Goal: Information Seeking & Learning: Learn about a topic

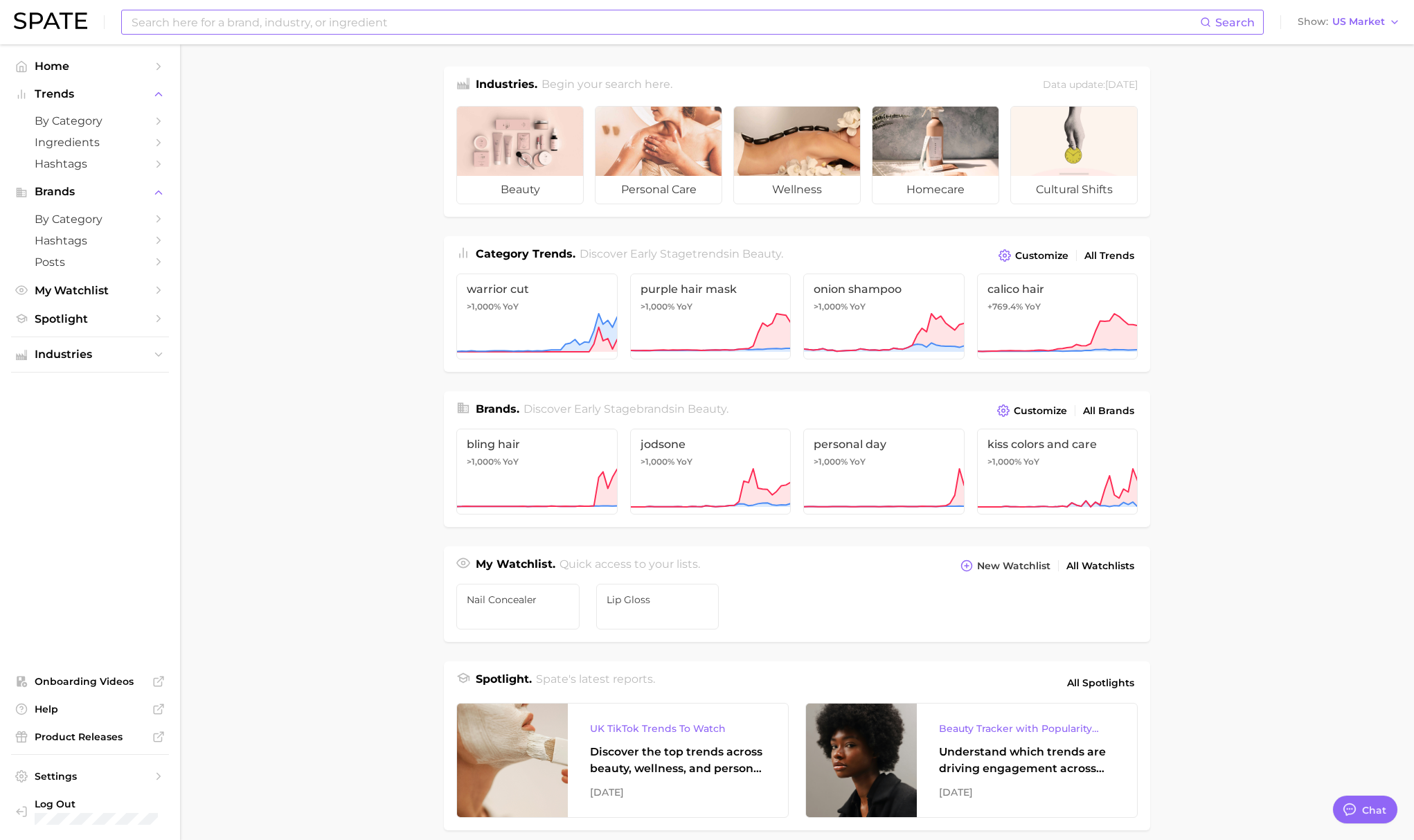
click at [369, 24] on input at bounding box center [665, 22] width 1070 height 24
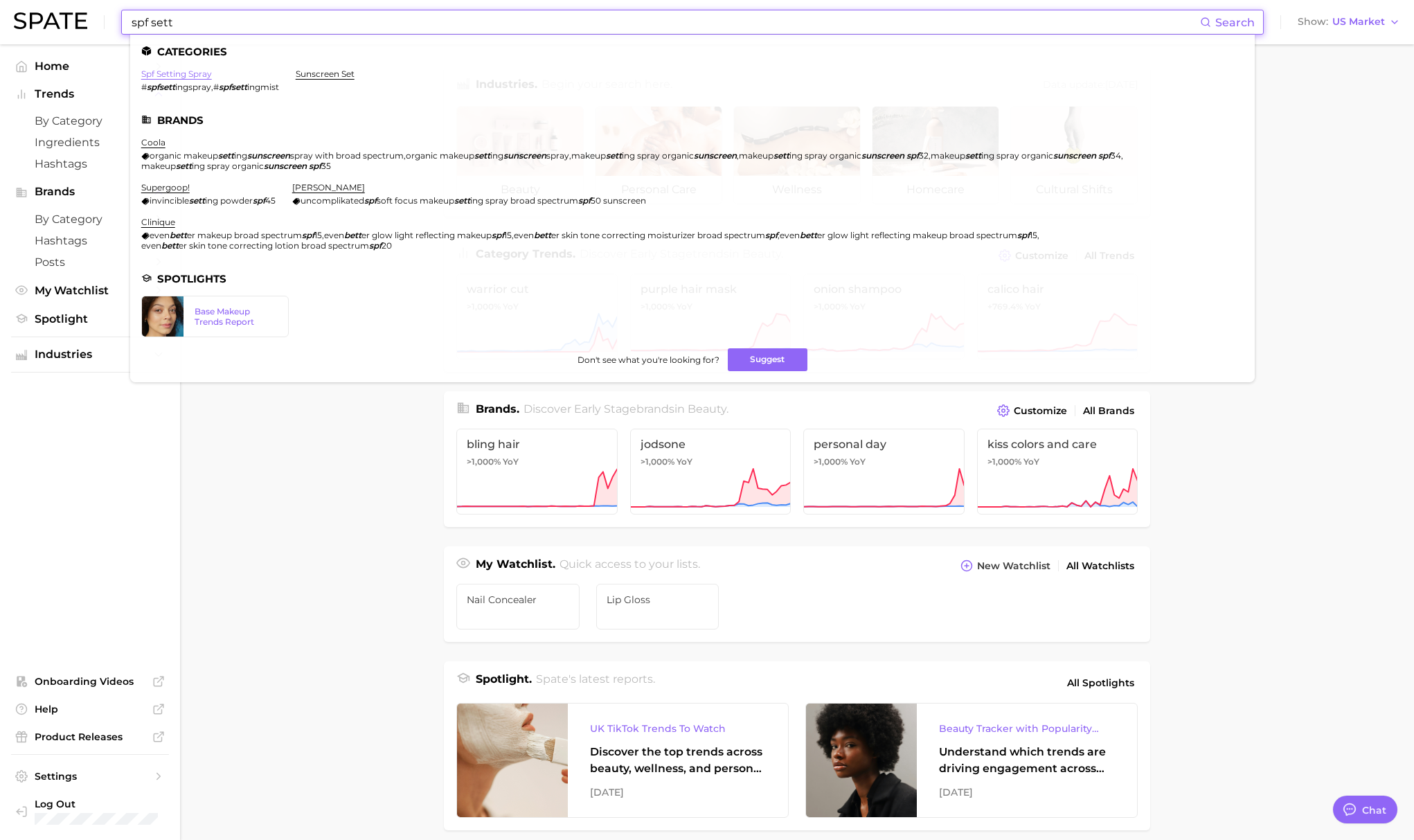
type input "spf sett"
click at [157, 76] on link "spf setting spray" at bounding box center [176, 74] width 71 height 10
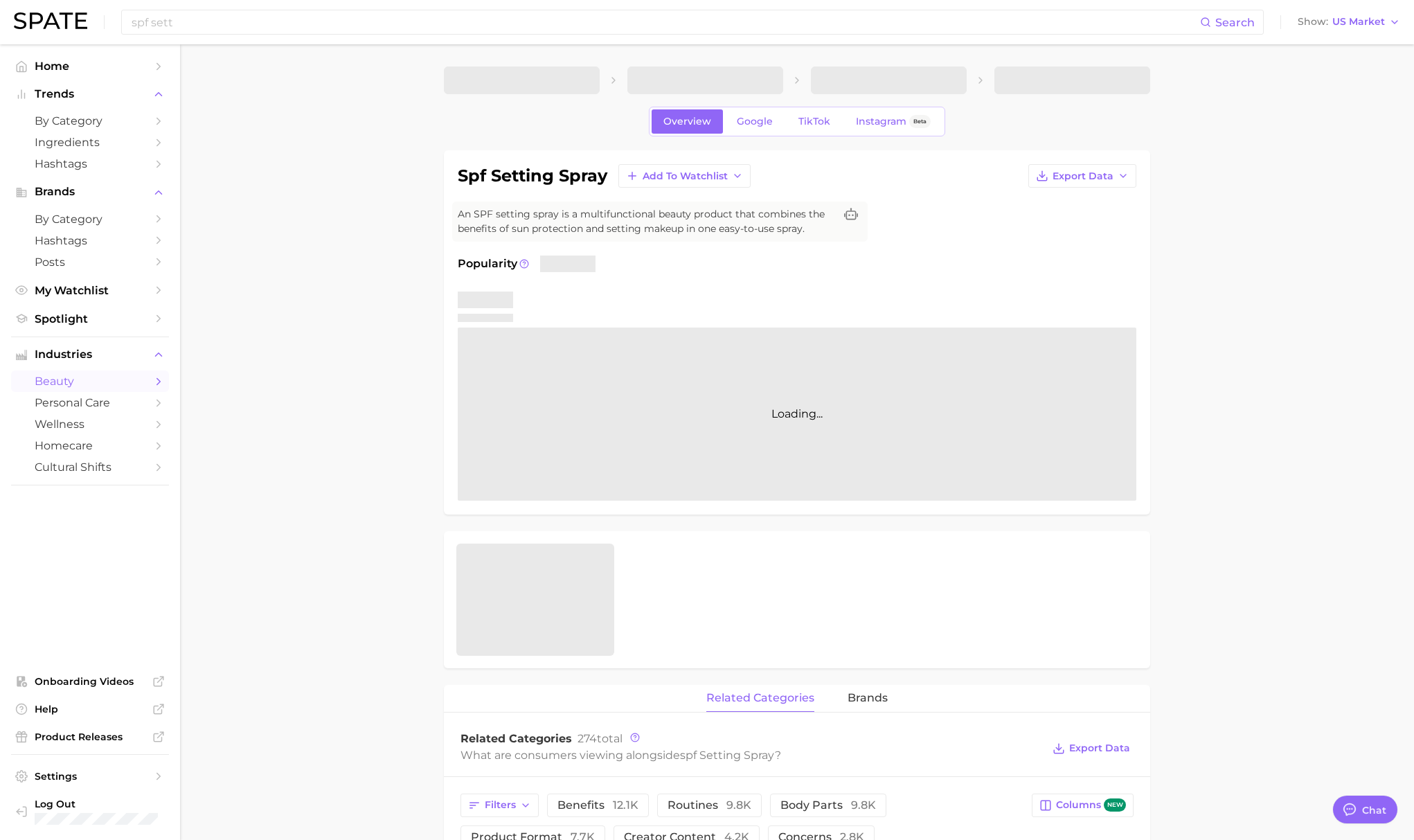
type textarea "x"
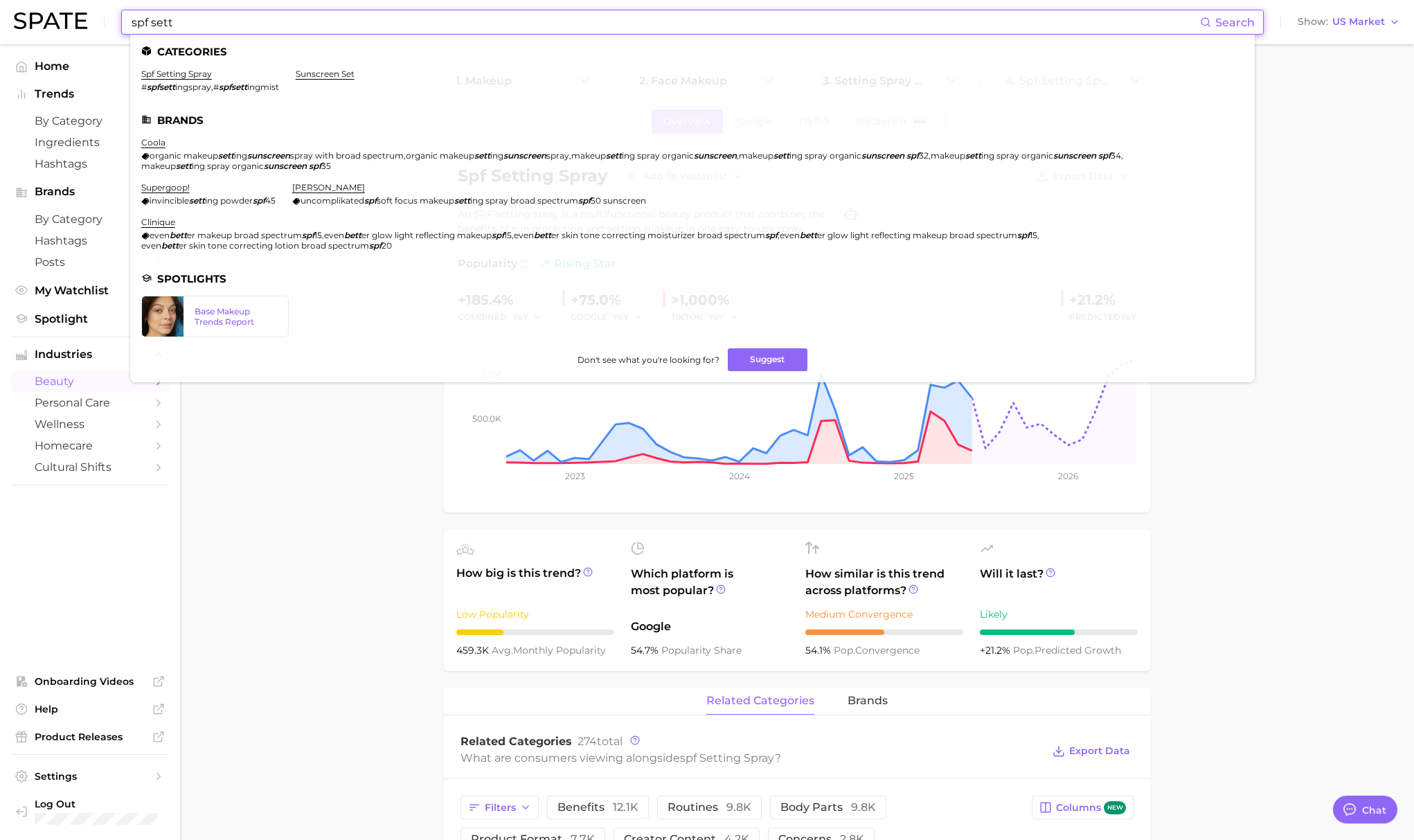
click at [307, 21] on input "spf sett" at bounding box center [665, 22] width 1070 height 24
click at [288, 25] on input "spf sett" at bounding box center [665, 22] width 1070 height 24
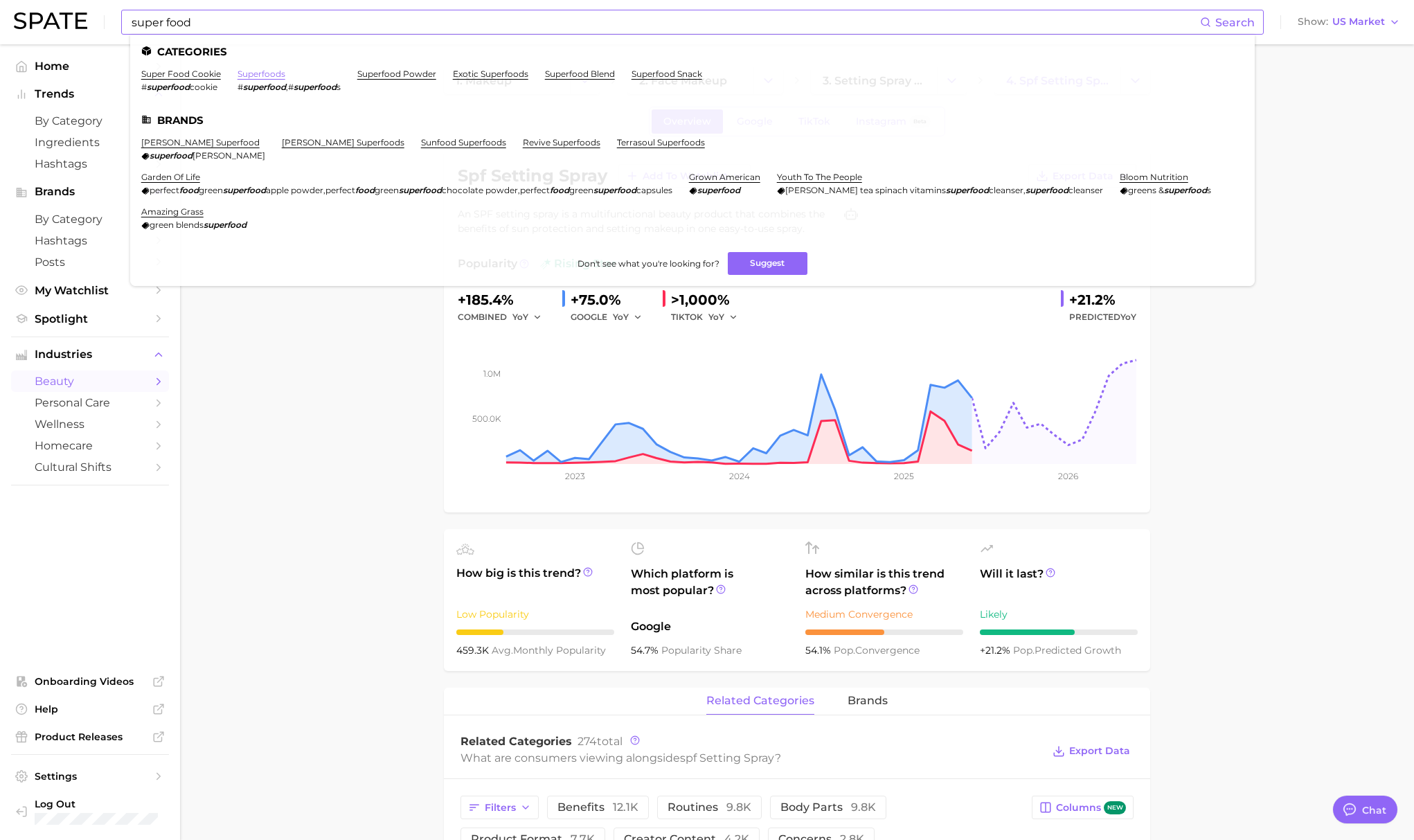
click at [254, 76] on link "superfoods" at bounding box center [261, 74] width 48 height 10
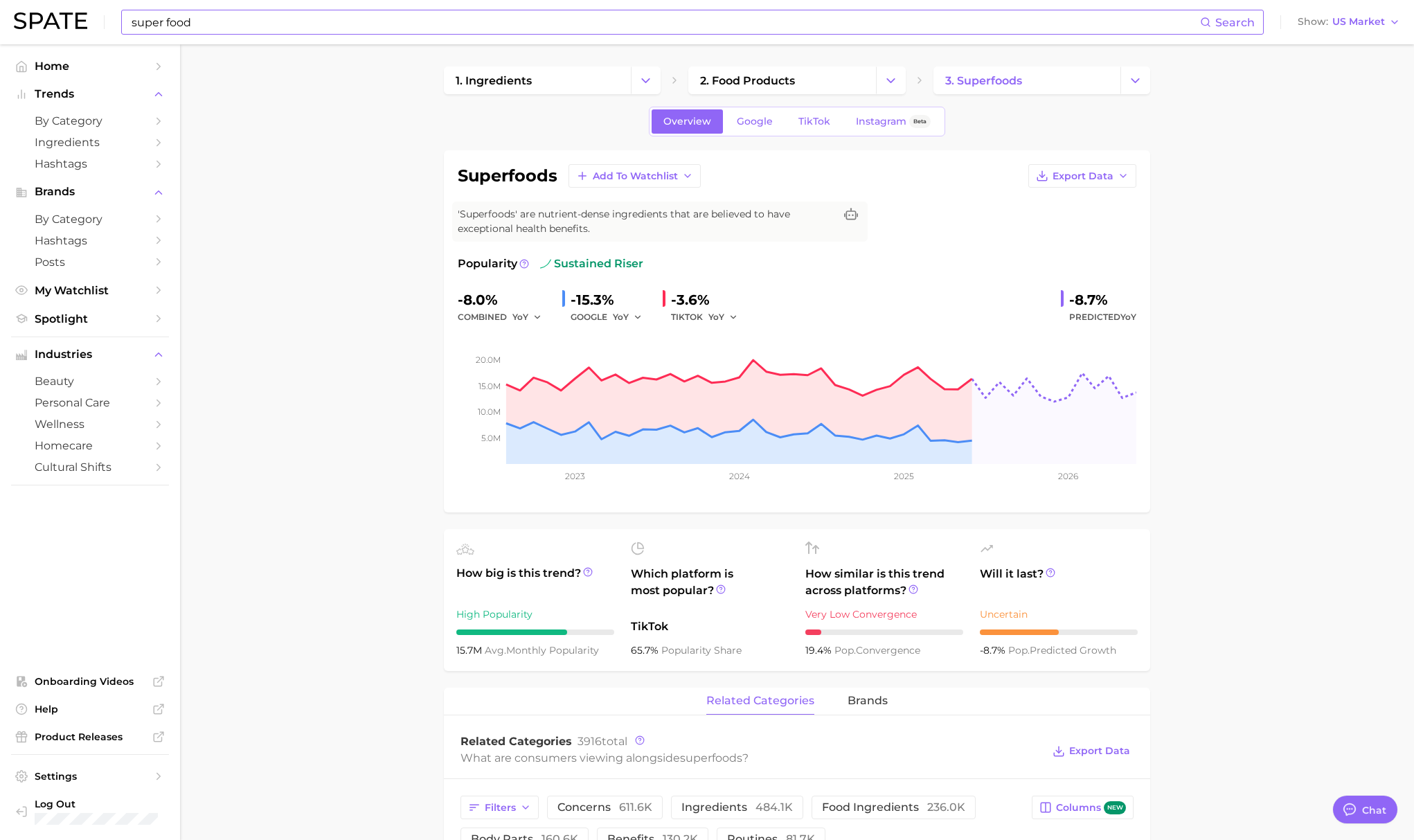
click at [250, 27] on input "super food" at bounding box center [665, 22] width 1070 height 24
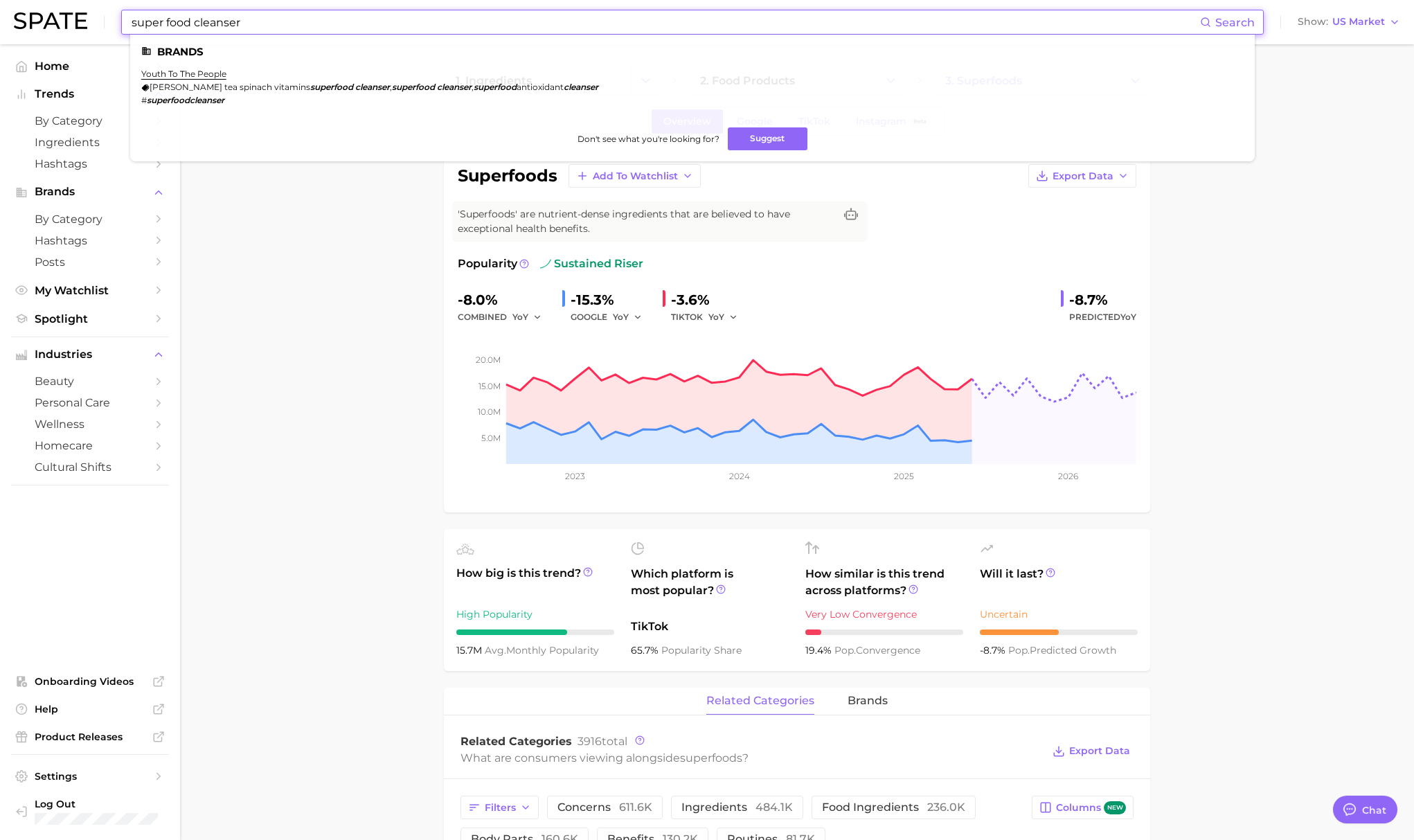
type input "super food cleanser"
